Goal: Entertainment & Leisure: Consume media (video, audio)

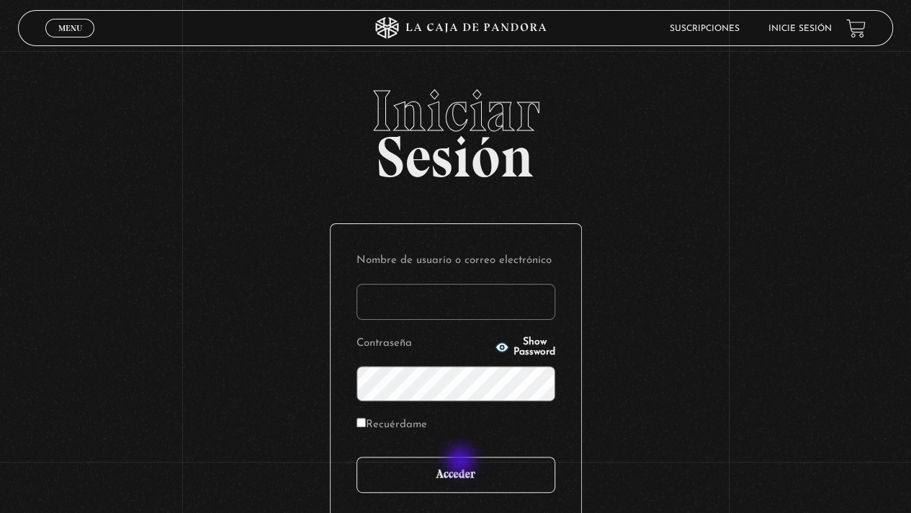
type input "[EMAIL_ADDRESS][DOMAIN_NAME]"
click at [460, 469] on input "Acceder" at bounding box center [456, 475] width 199 height 36
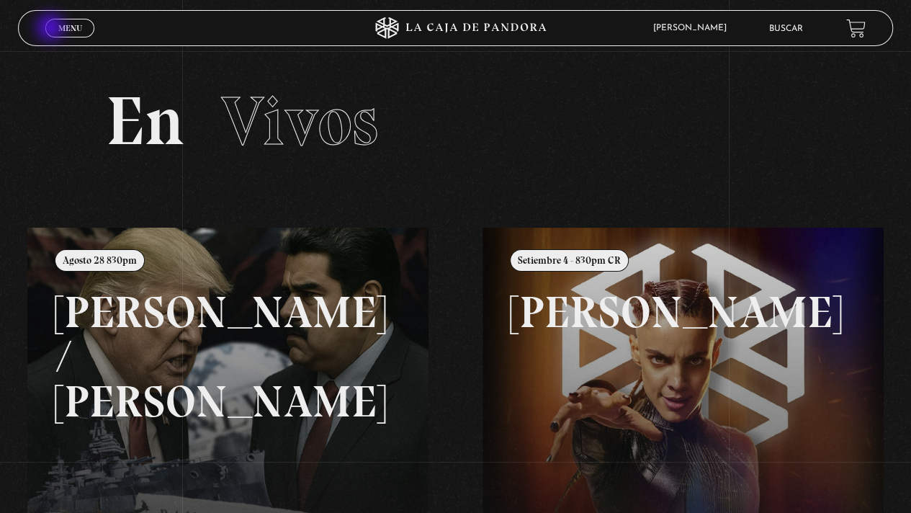
click at [52, 29] on link "Menu Cerrar" at bounding box center [69, 28] width 49 height 19
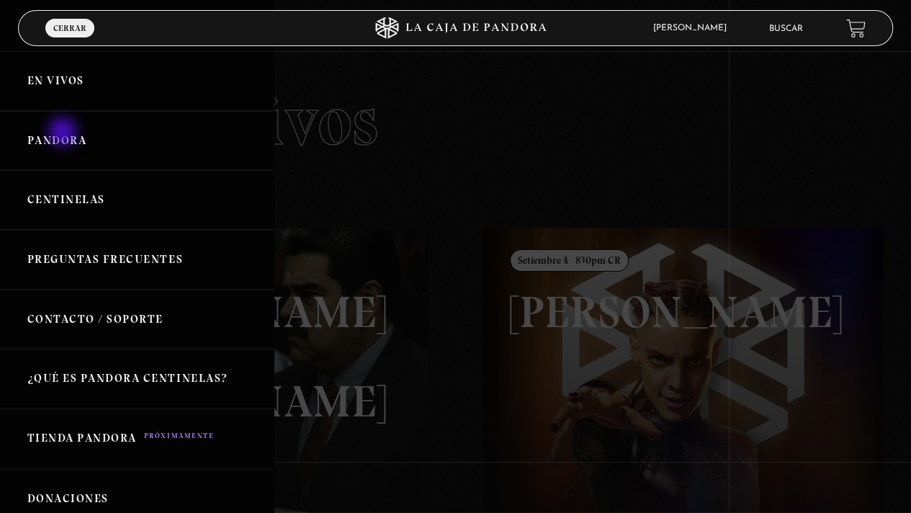
click at [63, 133] on link "Pandora" at bounding box center [137, 141] width 274 height 60
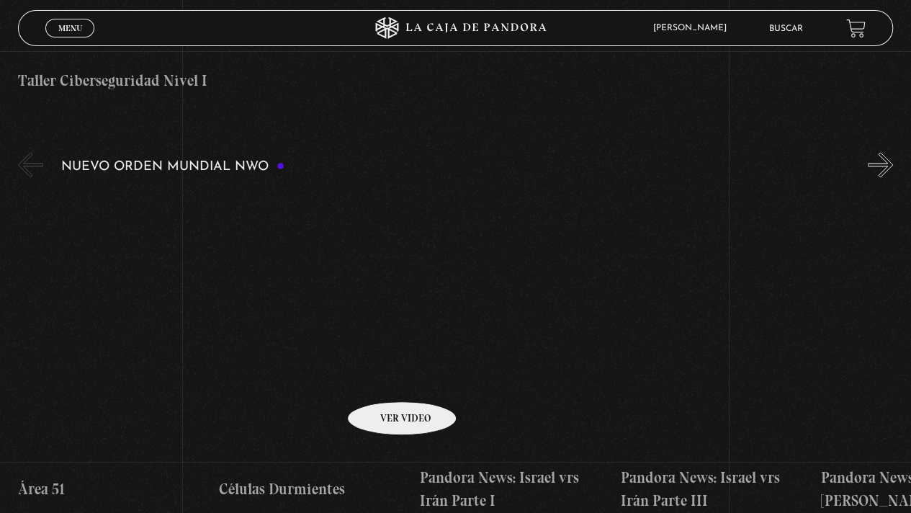
scroll to position [1081, 0]
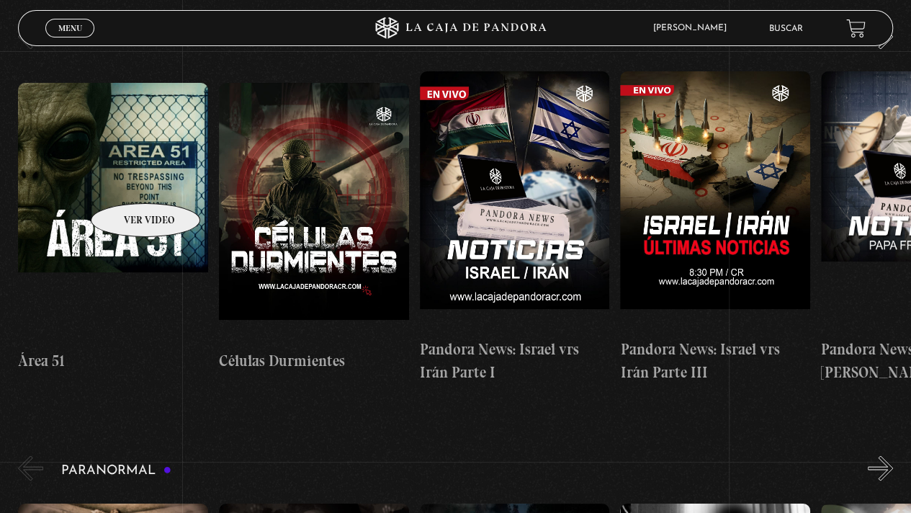
click at [127, 182] on figure at bounding box center [113, 212] width 190 height 259
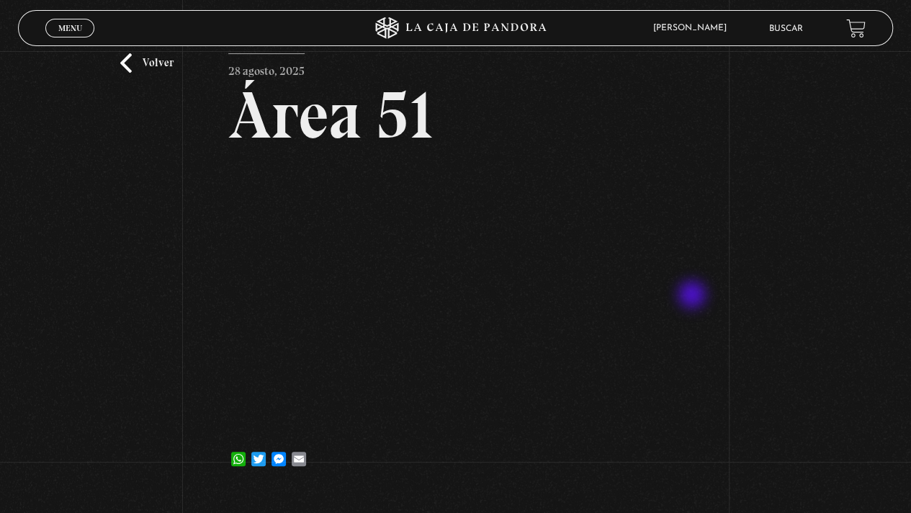
scroll to position [72, 0]
